Goal: Communication & Community: Ask a question

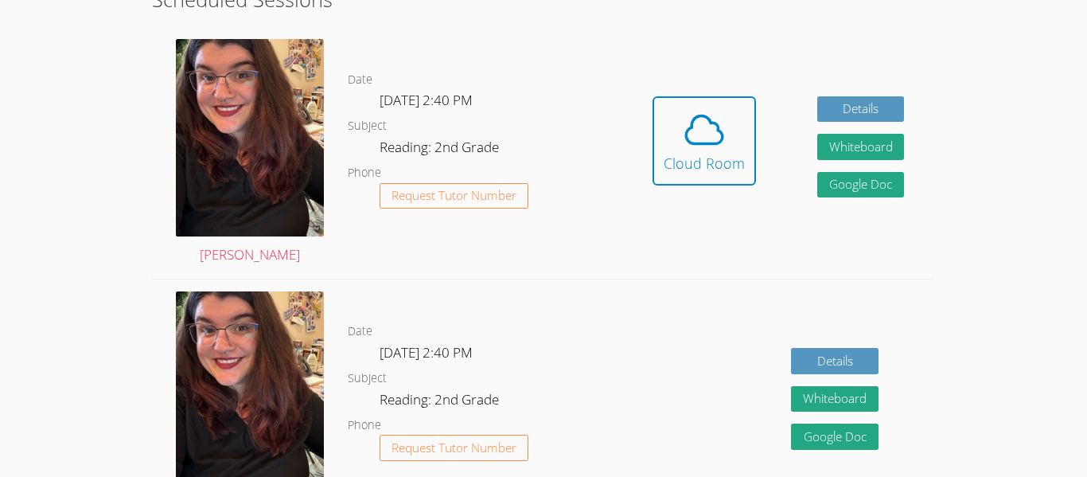
scroll to position [460, 0]
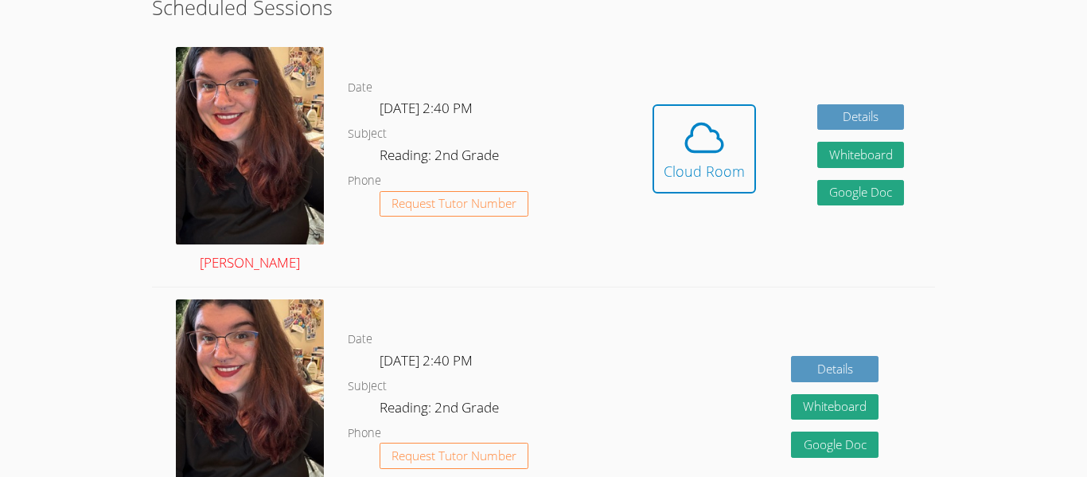
click at [295, 188] on img at bounding box center [250, 145] width 148 height 197
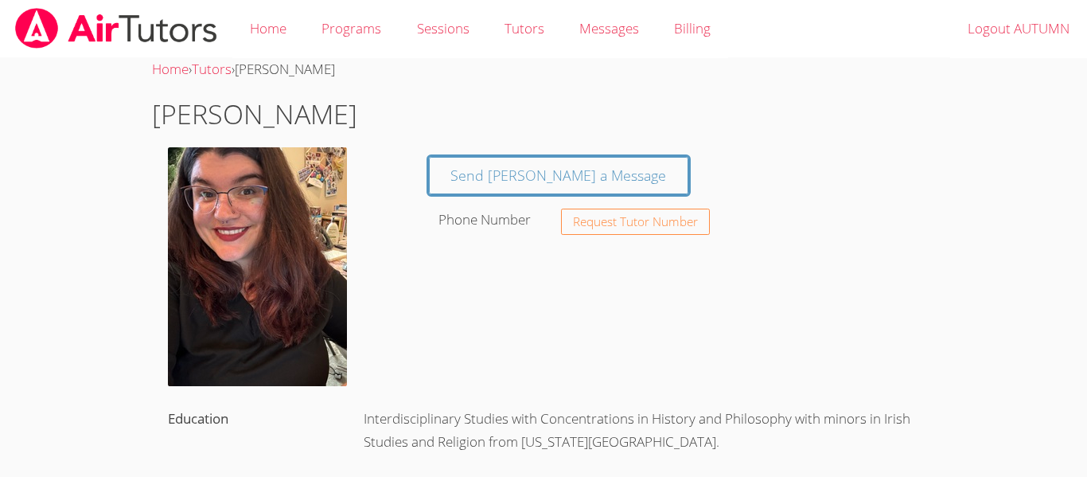
click at [656, 170] on div "Send Tiffany a Message Phone Number Request Tutor Number" at bounding box center [674, 193] width 522 height 92
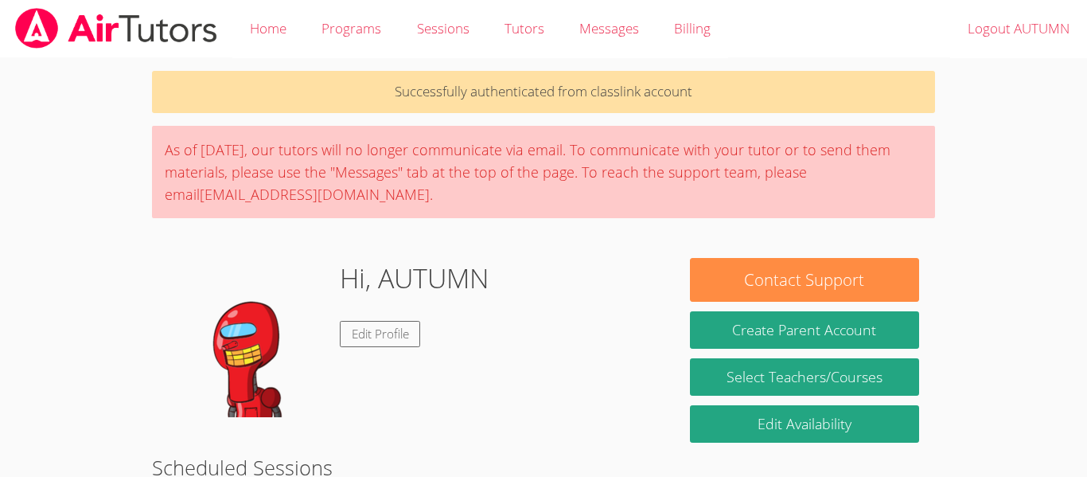
scroll to position [460, 0]
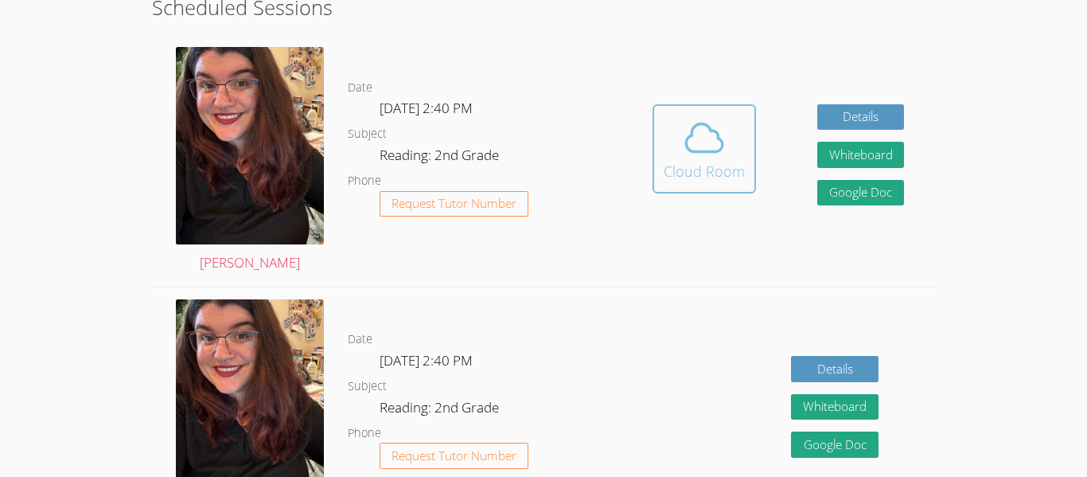
click at [709, 150] on icon at bounding box center [704, 137] width 45 height 45
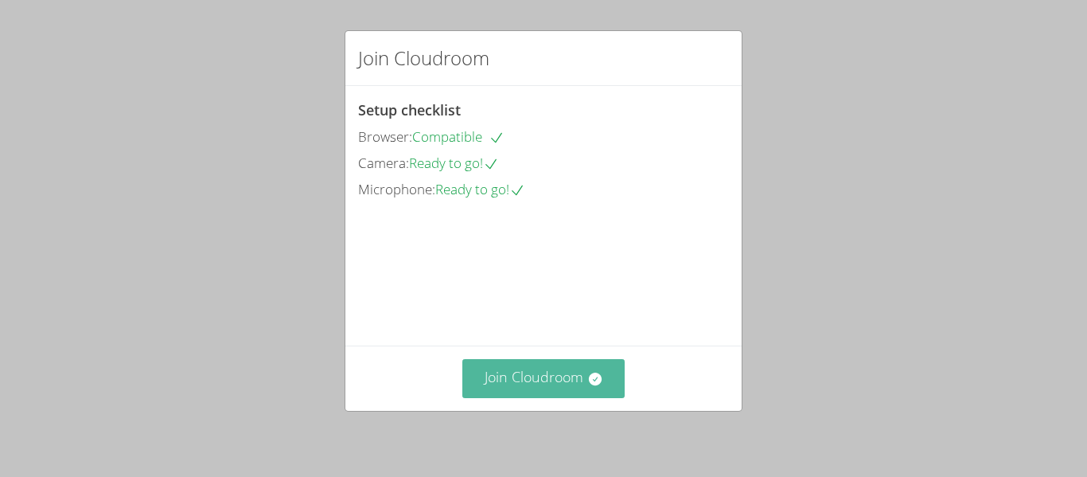
click at [536, 387] on button "Join Cloudroom" at bounding box center [543, 378] width 163 height 39
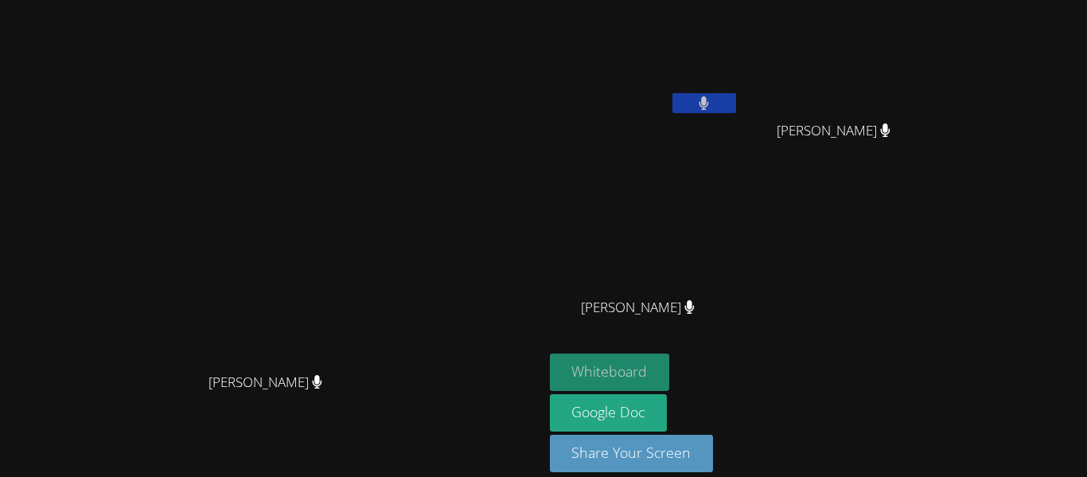
click at [670, 369] on button "Whiteboard" at bounding box center [610, 371] width 120 height 37
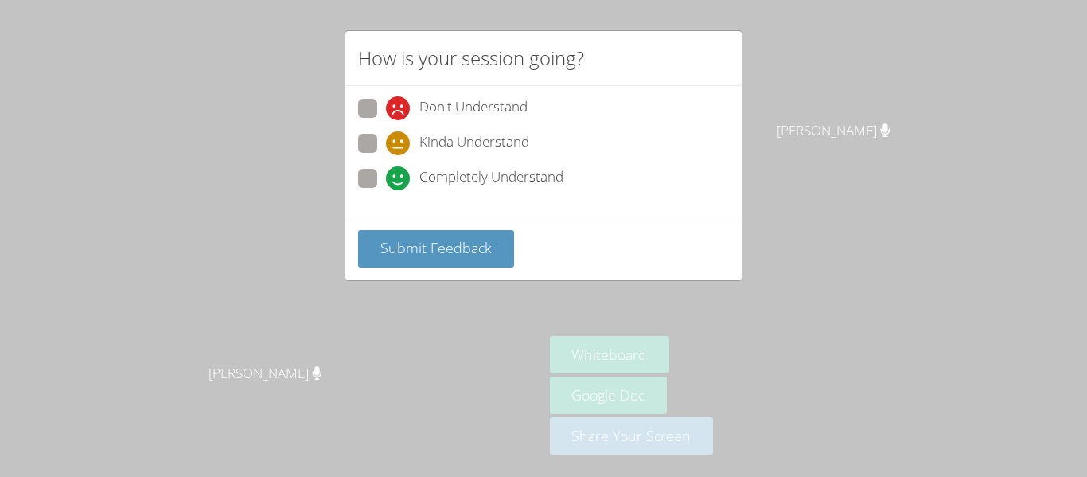
click at [484, 204] on div "Don't Understand Kinda Understand Completely Understand" at bounding box center [543, 151] width 396 height 131
click at [446, 256] on span "Submit Feedback" at bounding box center [435, 247] width 111 height 19
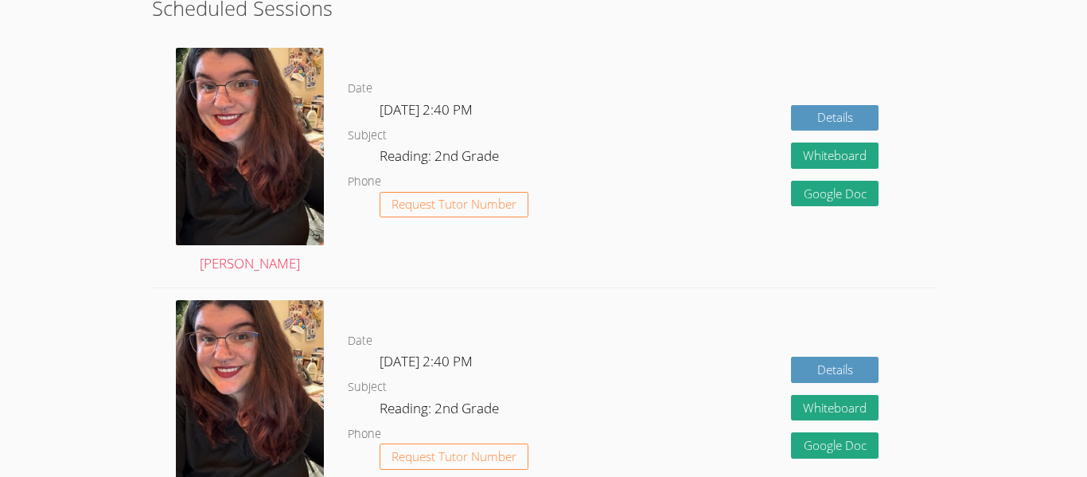
scroll to position [408, 0]
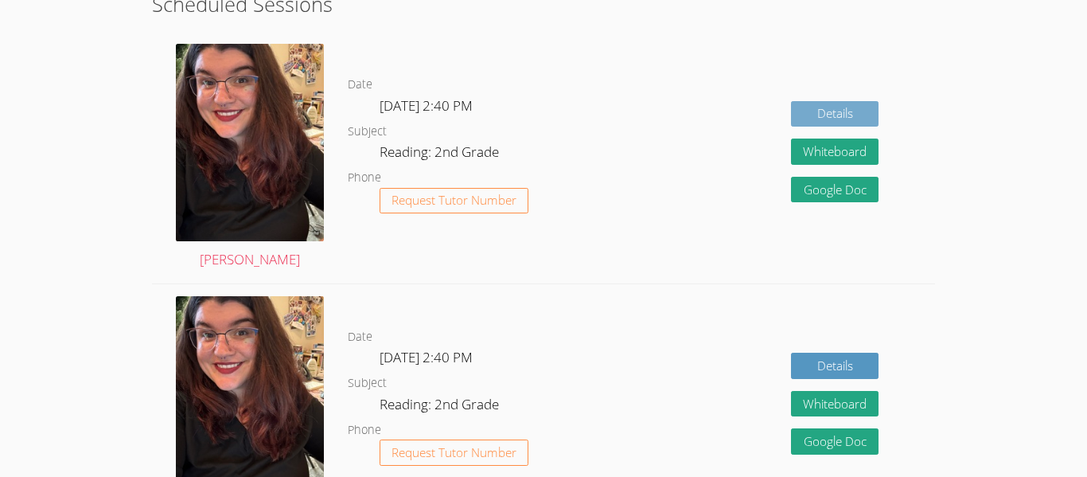
click at [876, 113] on link "Details" at bounding box center [835, 114] width 88 height 26
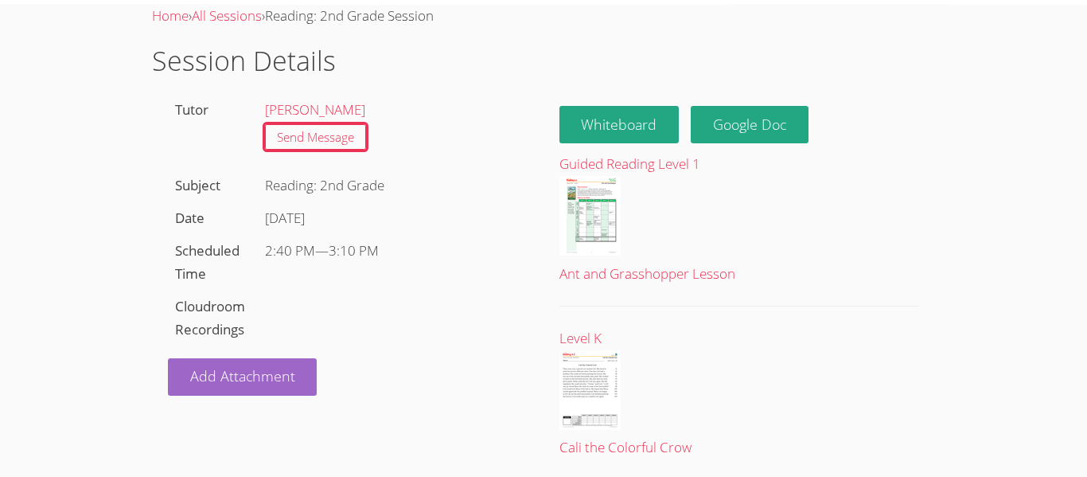
scroll to position [101, 0]
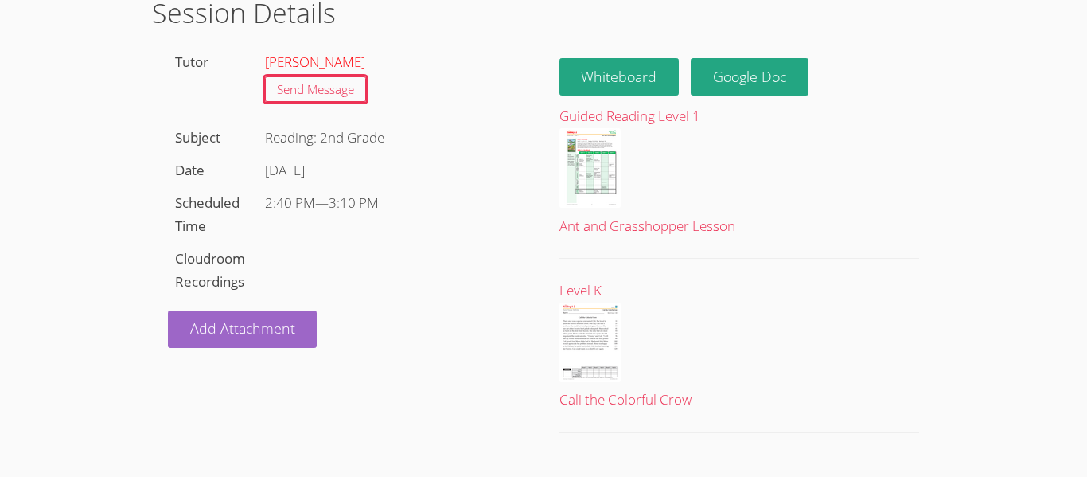
click at [320, 64] on link "[PERSON_NAME]" at bounding box center [315, 62] width 100 height 18
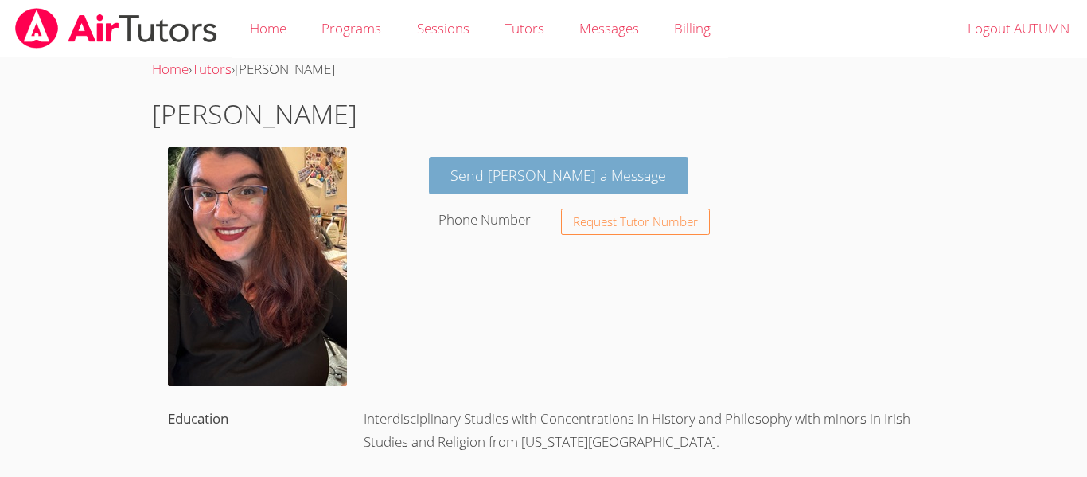
click at [531, 162] on link "Send [PERSON_NAME] a Message" at bounding box center [559, 175] width 260 height 37
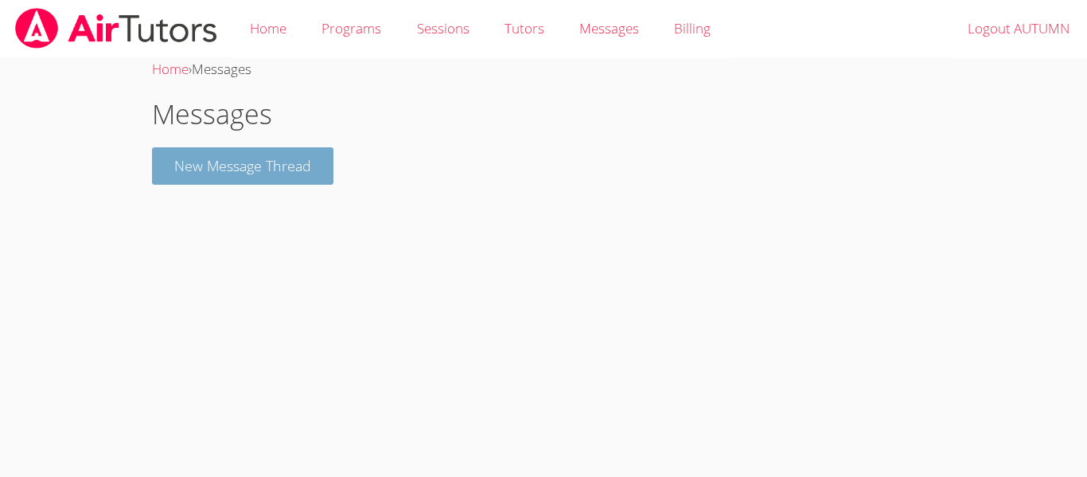
click at [264, 154] on button "New Message Thread" at bounding box center [242, 165] width 181 height 37
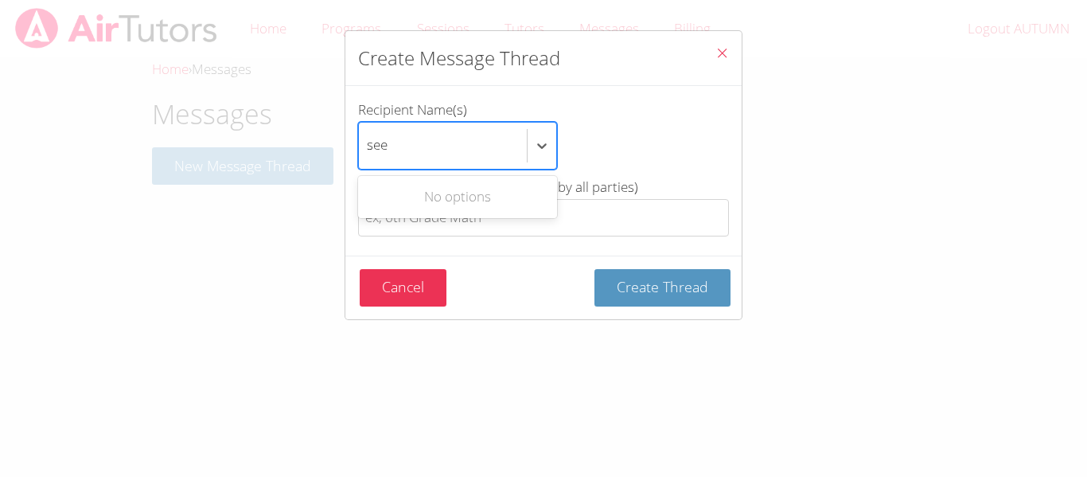
type input "see"
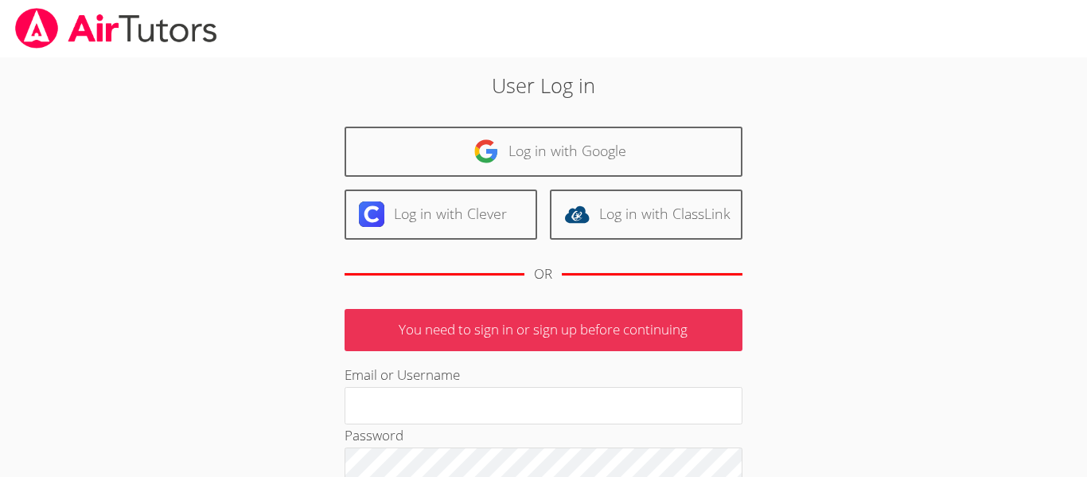
click at [403, 333] on p "You need to sign in or sign up before continuing" at bounding box center [544, 330] width 398 height 42
click at [415, 318] on p "You need to sign in or sign up before continuing" at bounding box center [544, 330] width 398 height 42
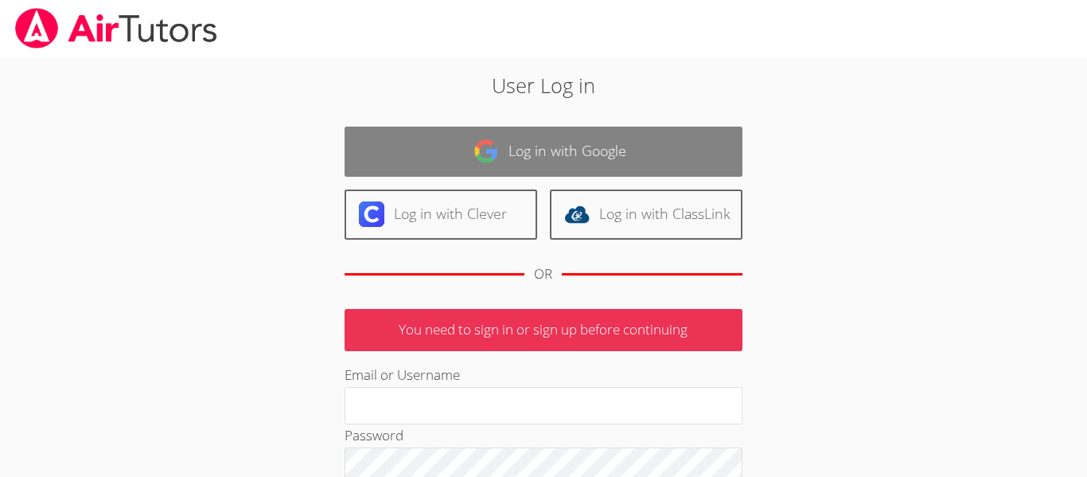
click at [437, 146] on link "Log in with Google" at bounding box center [544, 152] width 398 height 50
